Goal: Check status

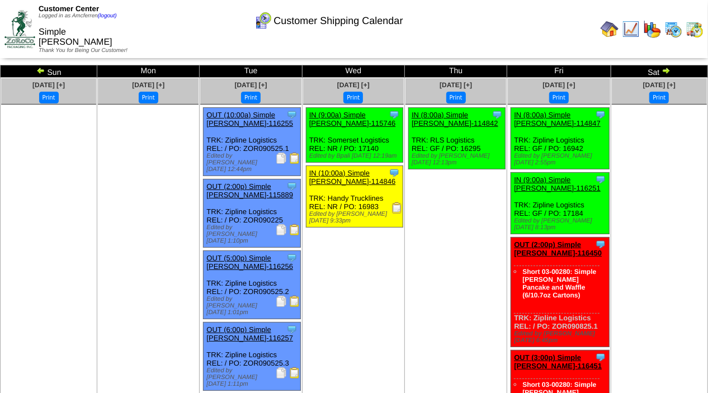
click at [39, 73] on img at bounding box center [40, 70] width 9 height 9
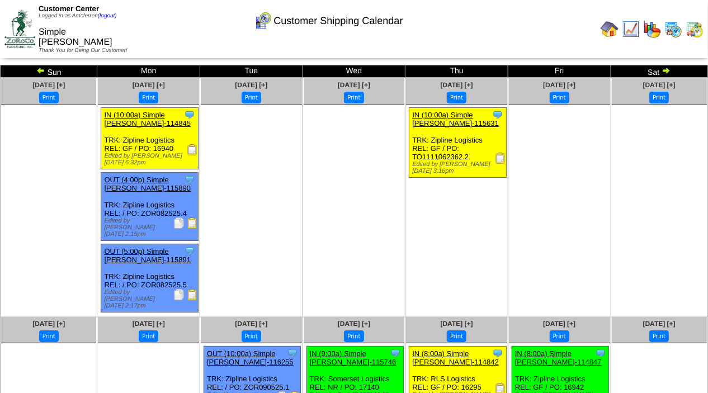
click at [666, 71] on img at bounding box center [666, 70] width 9 height 9
